Goal: Task Accomplishment & Management: Use online tool/utility

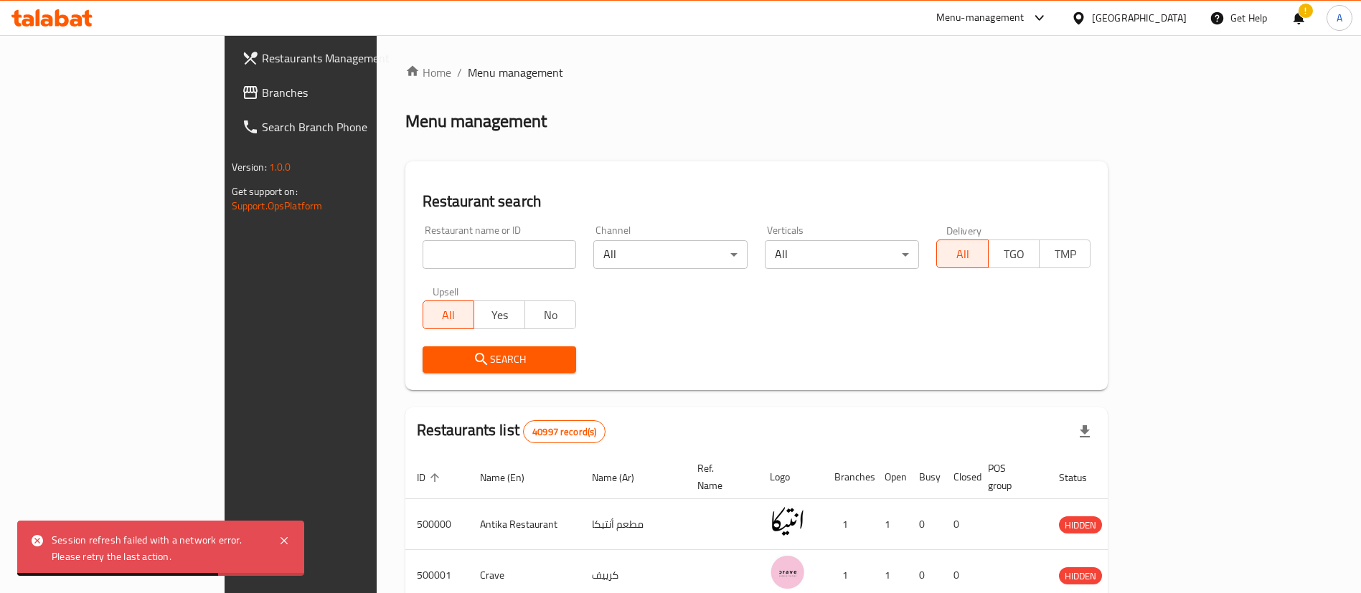
click at [704, 135] on div "Home / Menu management Menu management Restaurant search Restaurant name or ID …" at bounding box center [756, 523] width 703 height 918
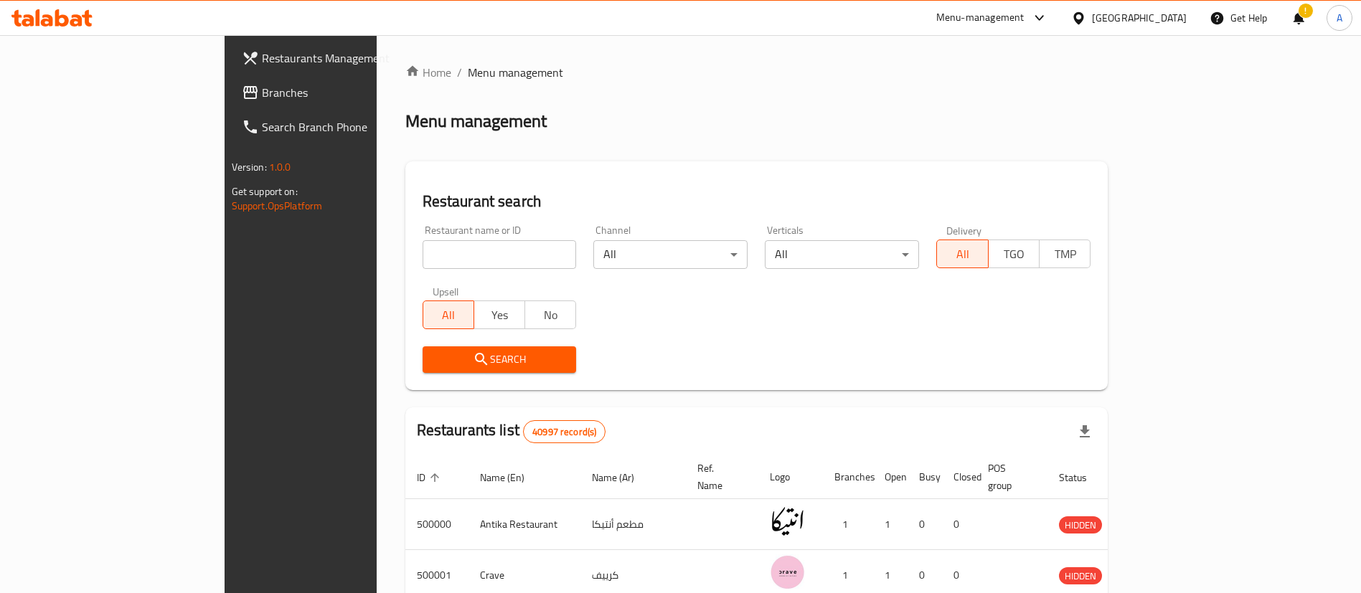
click at [608, 118] on div "Menu management" at bounding box center [756, 121] width 703 height 23
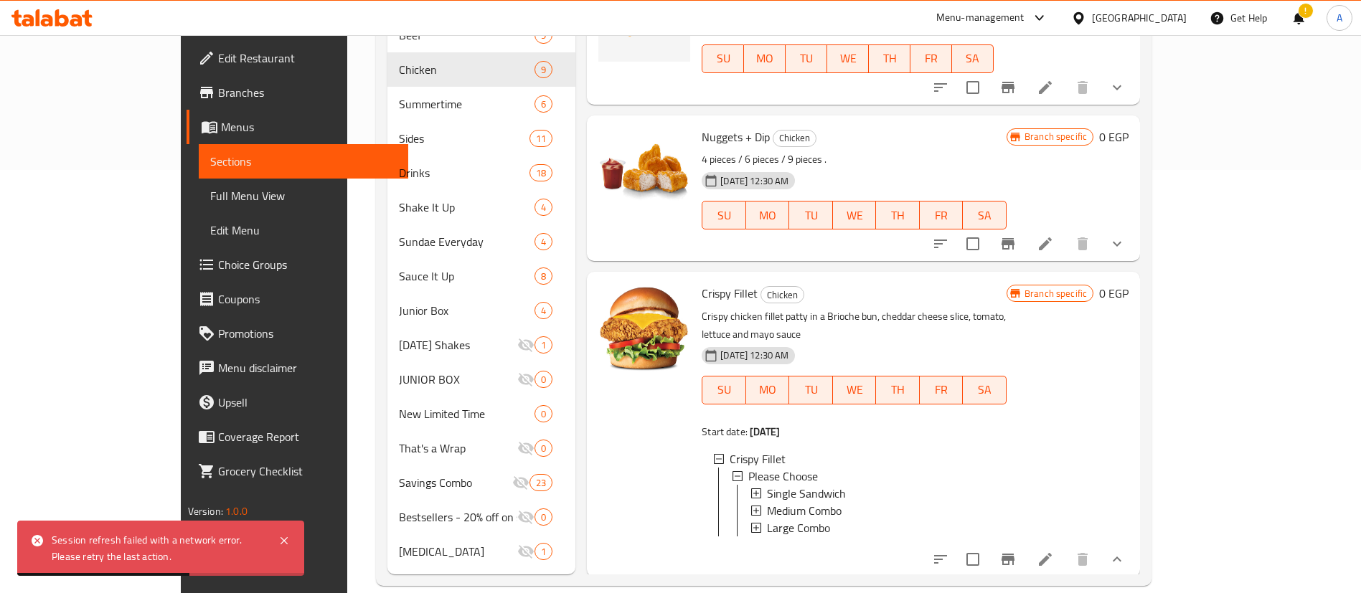
scroll to position [337, 0]
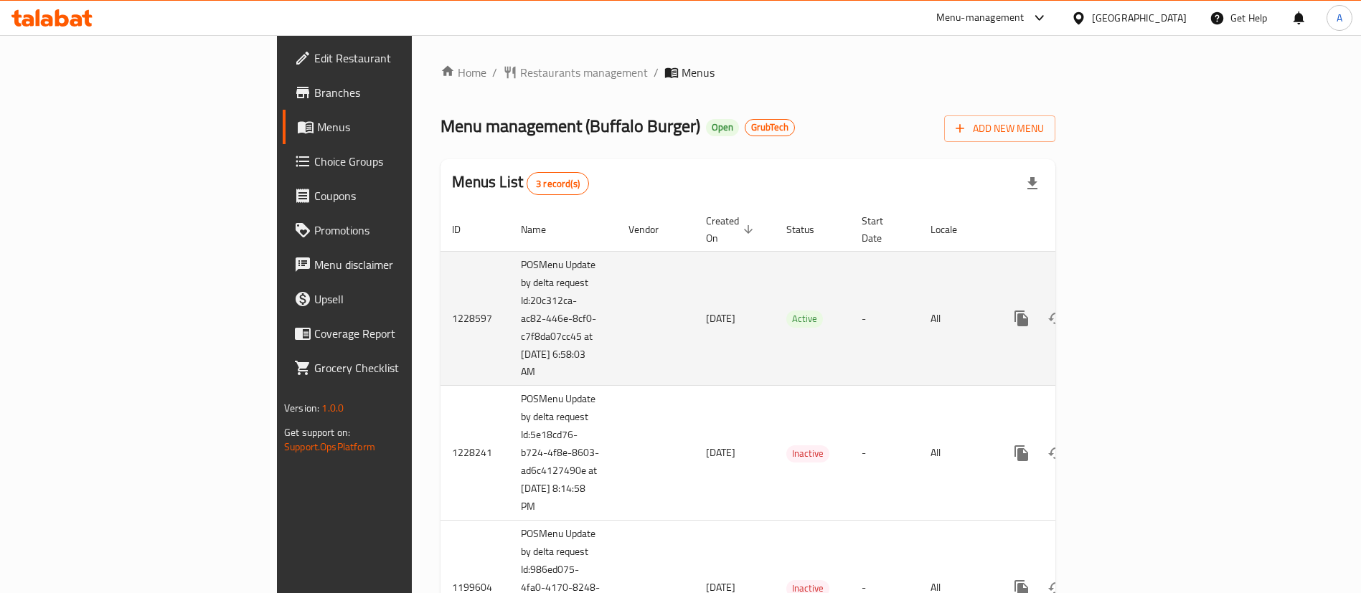
click at [1131, 312] on icon "enhanced table" at bounding box center [1124, 318] width 13 height 13
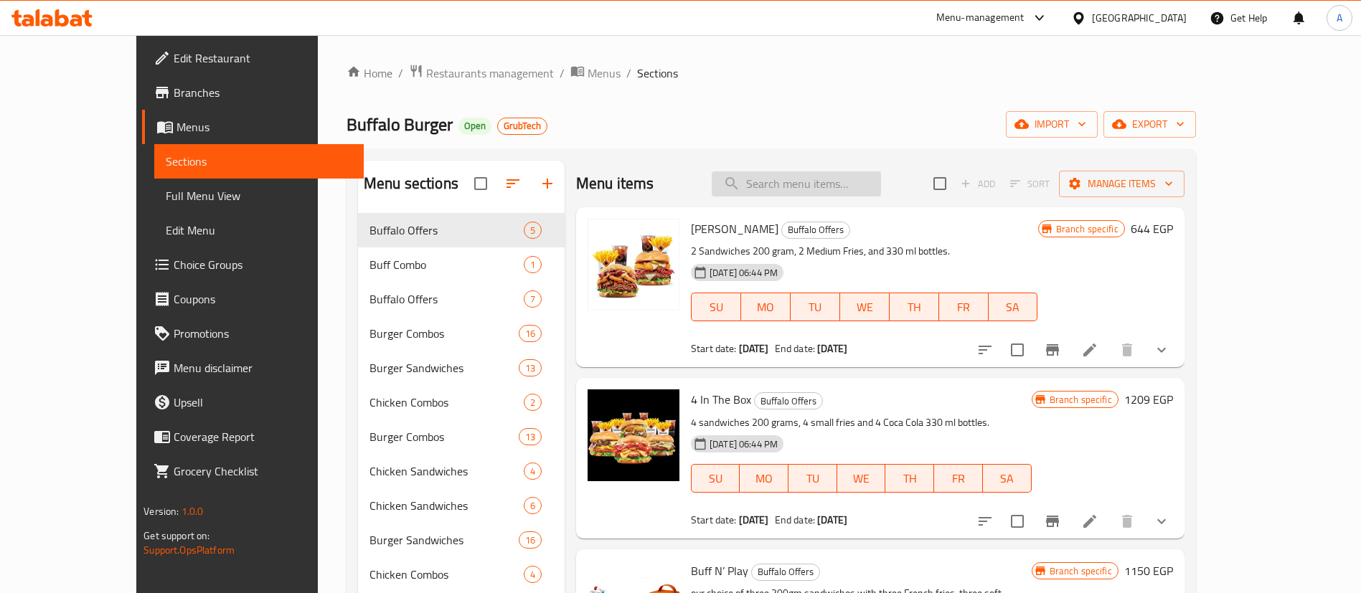
drag, startPoint x: 841, startPoint y: 197, endPoint x: 836, endPoint y: 188, distance: 10.0
click at [836, 188] on div "Menu items Add Sort Manage items" at bounding box center [880, 184] width 608 height 47
click at [836, 188] on input "search" at bounding box center [795, 183] width 169 height 25
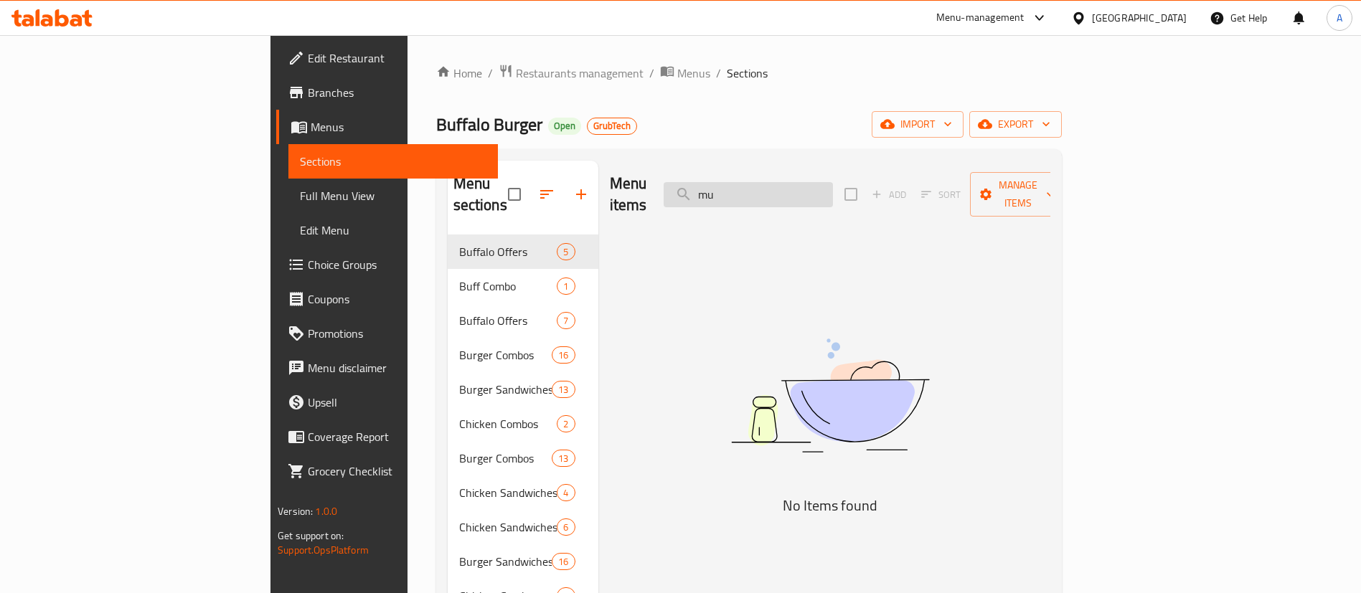
type input "muf"
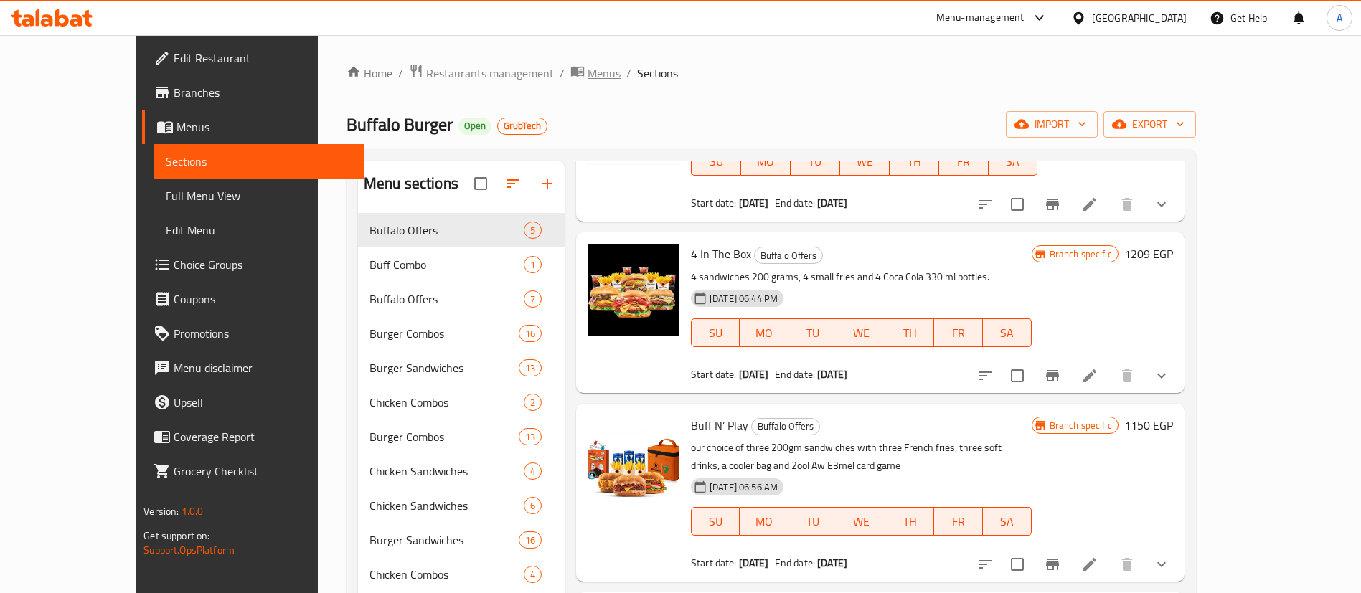
click at [587, 70] on span "Menus" at bounding box center [603, 73] width 33 height 17
